Goal: Book appointment/travel/reservation

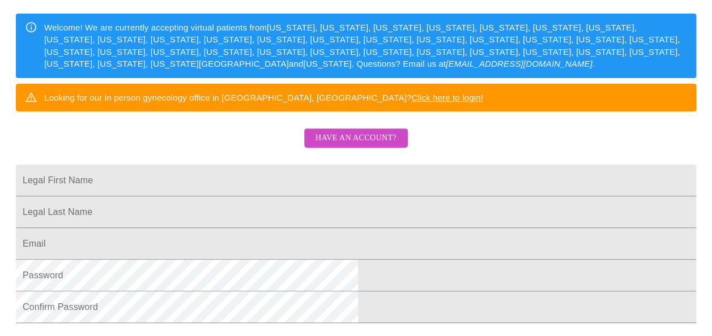
scroll to position [170, 0]
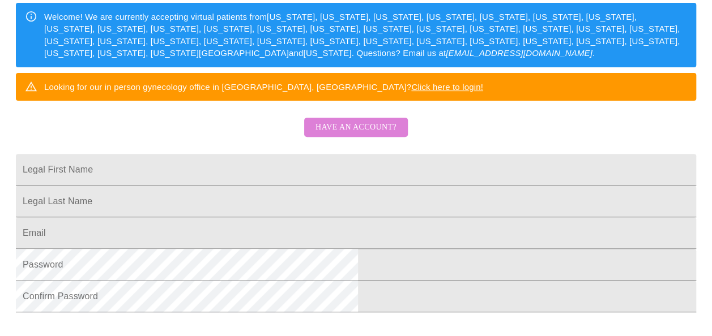
click at [360, 135] on span "Have an account?" at bounding box center [355, 128] width 81 height 14
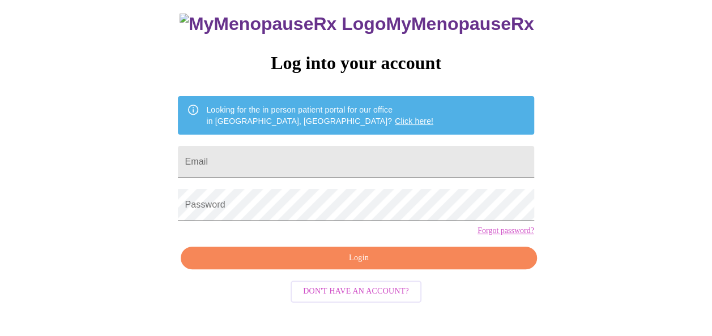
scroll to position [67, 0]
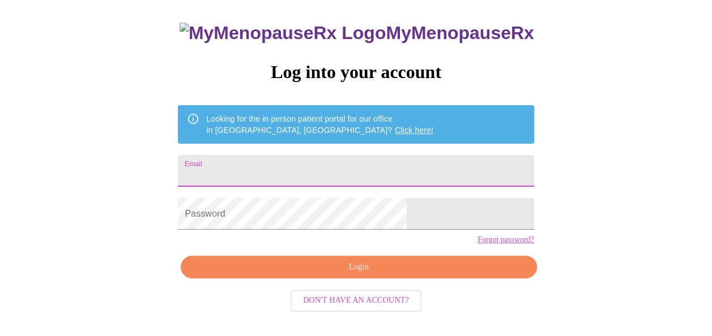
click at [360, 159] on input "Email" at bounding box center [356, 171] width 356 height 32
type input "[EMAIL_ADDRESS][DOMAIN_NAME]"
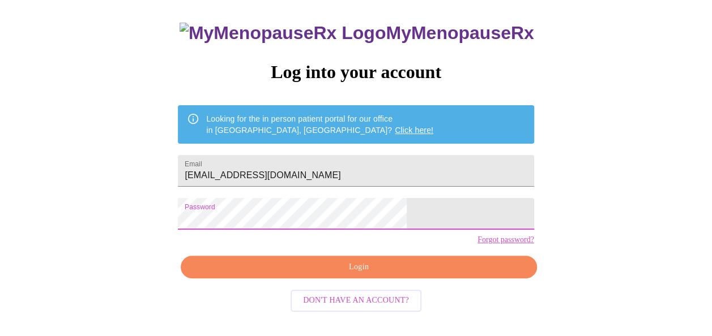
click at [443, 275] on span "Login" at bounding box center [359, 268] width 330 height 14
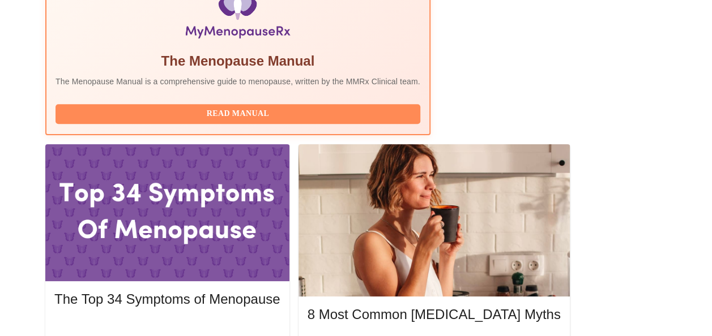
scroll to position [463, 0]
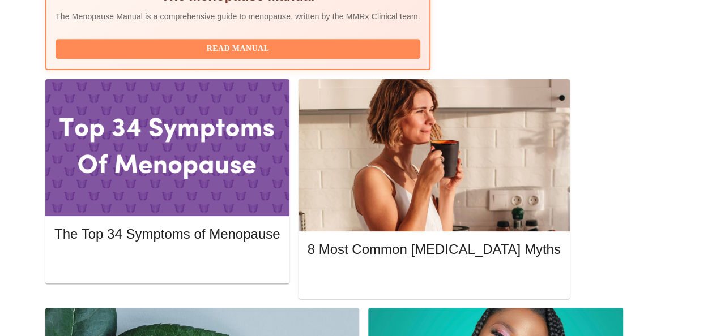
scroll to position [520, 0]
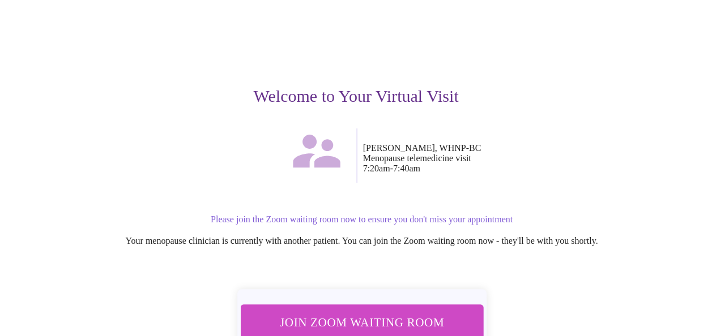
scroll to position [113, 0]
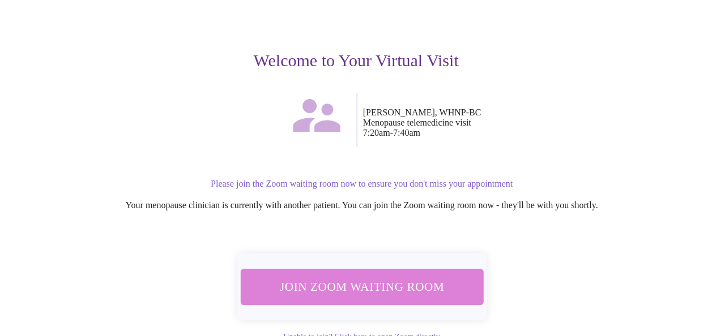
click at [373, 287] on span "Join Zoom Waiting Room" at bounding box center [361, 286] width 213 height 21
